Goal: Communication & Community: Answer question/provide support

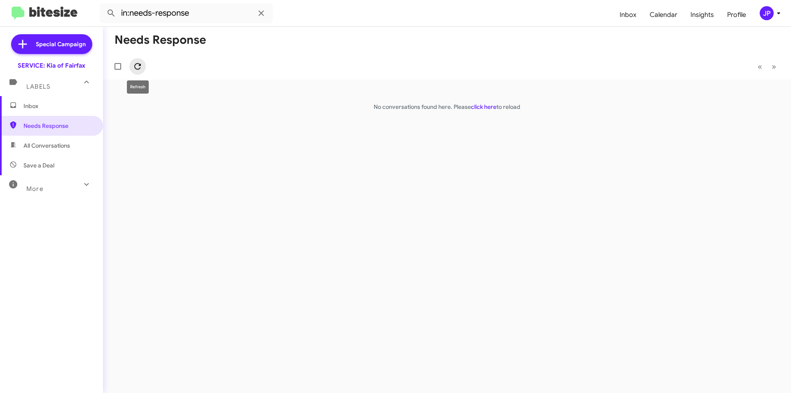
click at [140, 73] on button at bounding box center [137, 66] width 16 height 16
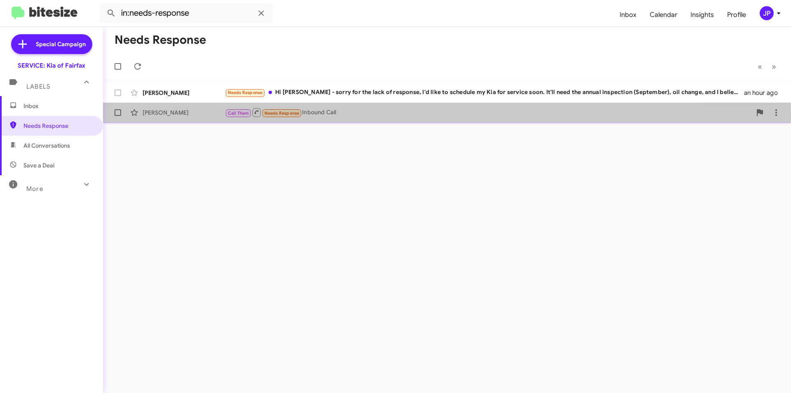
click at [327, 115] on div "Call Them Needs Response Inbound Call" at bounding box center [488, 112] width 526 height 10
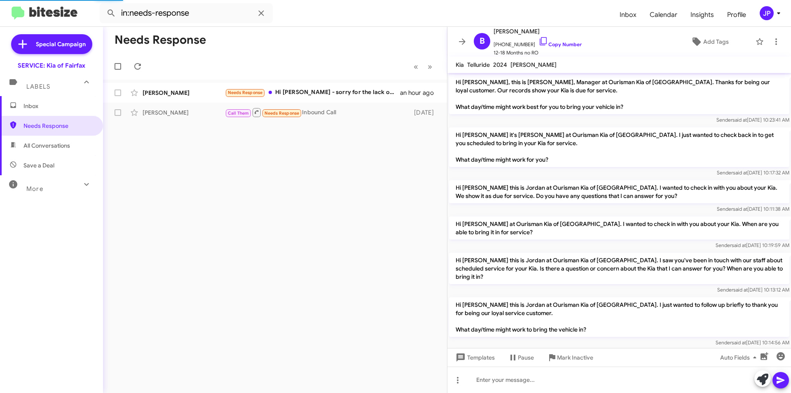
scroll to position [98, 0]
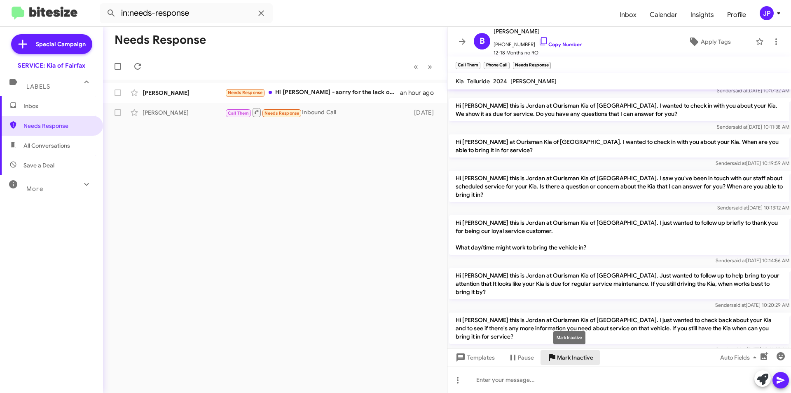
click at [588, 359] on span "Mark Inactive" at bounding box center [575, 357] width 36 height 15
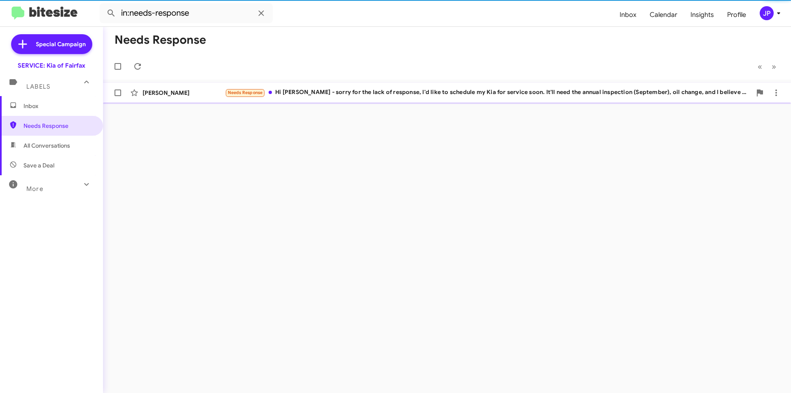
click at [396, 96] on div "Needs Response Hi [PERSON_NAME] - sorry for the lack of response, I'd like to s…" at bounding box center [488, 92] width 526 height 9
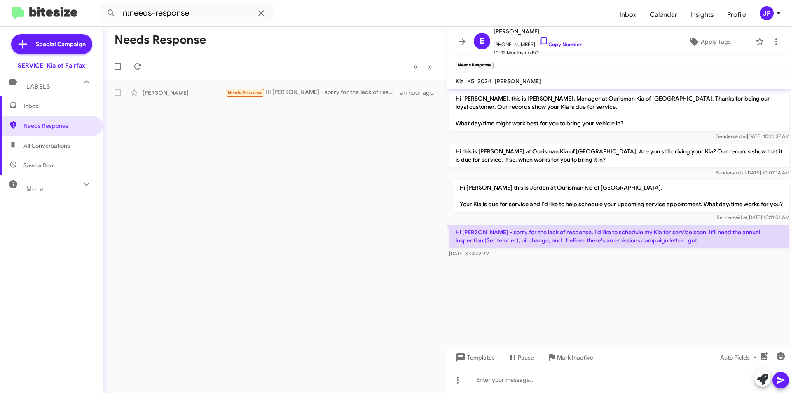
drag, startPoint x: 680, startPoint y: 239, endPoint x: 446, endPoint y: 238, distance: 233.5
click at [446, 238] on div "Needs Response « Previous » Next [PERSON_NAME] Needs Response Hi [PERSON_NAME] …" at bounding box center [447, 210] width 688 height 366
click at [457, 221] on div "Sender said at [DATE] 10:11:01 AM" at bounding box center [621, 217] width 336 height 8
click at [453, 227] on p "Hi [PERSON_NAME] - sorry for the lack of response, I'd like to schedule my Kia …" at bounding box center [619, 235] width 340 height 23
click at [265, 103] on div "Needs Response « Previous » Next [PERSON_NAME] Needs Response Hi [PERSON_NAME] …" at bounding box center [275, 210] width 344 height 366
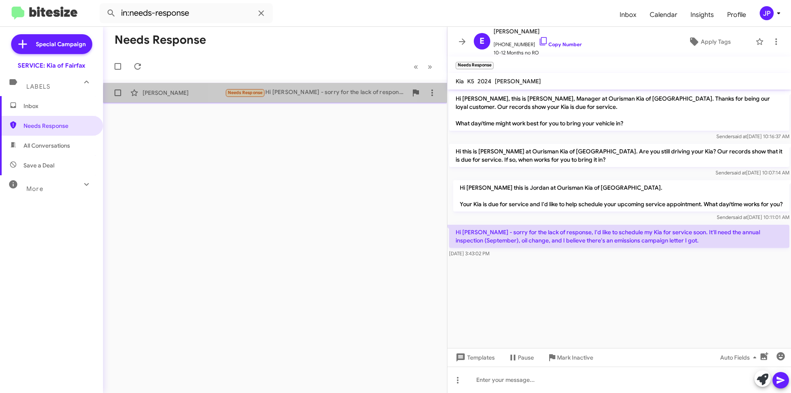
click at [277, 97] on div "Needs Response Hi [PERSON_NAME] - sorry for the lack of response, I'd like to s…" at bounding box center [316, 92] width 182 height 9
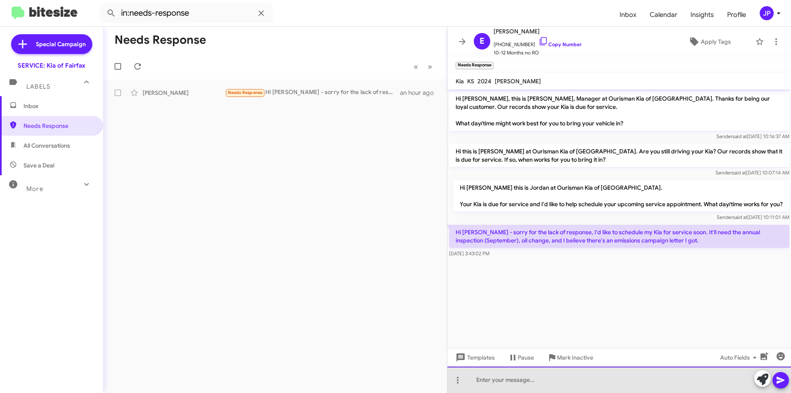
click at [524, 382] on div at bounding box center [619, 379] width 344 height 26
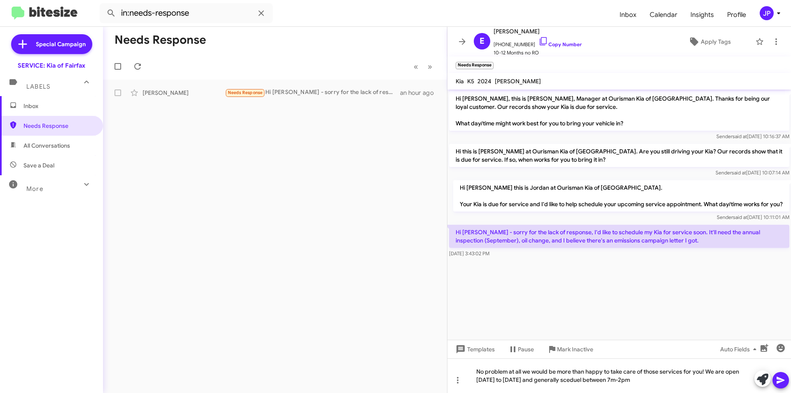
drag, startPoint x: 576, startPoint y: 384, endPoint x: 618, endPoint y: 182, distance: 206.2
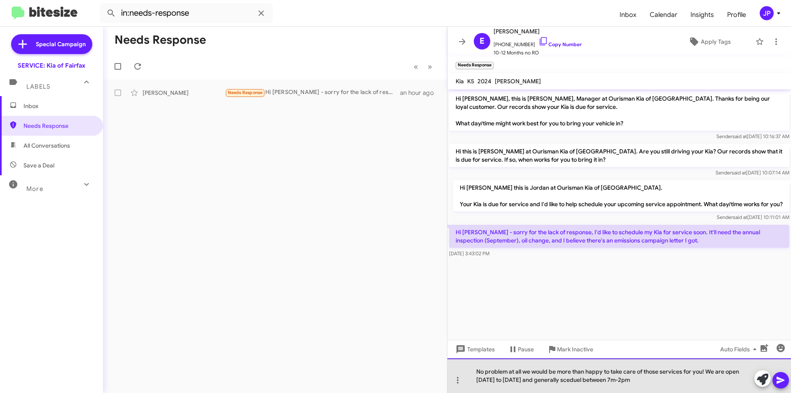
drag, startPoint x: 618, startPoint y: 182, endPoint x: 581, endPoint y: 373, distance: 194.3
click at [581, 373] on div "No problem at all we would be more than happy to take care of those services fo…" at bounding box center [619, 375] width 344 height 35
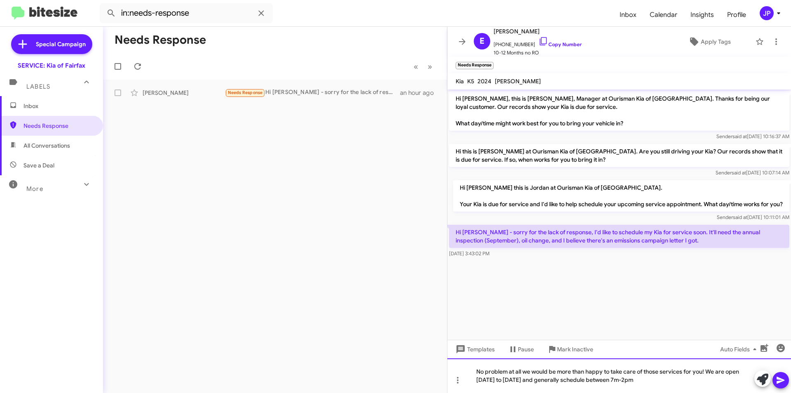
click at [661, 391] on div "No problem at all we would be more than happy to take care of those services fo…" at bounding box center [619, 375] width 344 height 35
